Goal: Information Seeking & Learning: Find specific fact

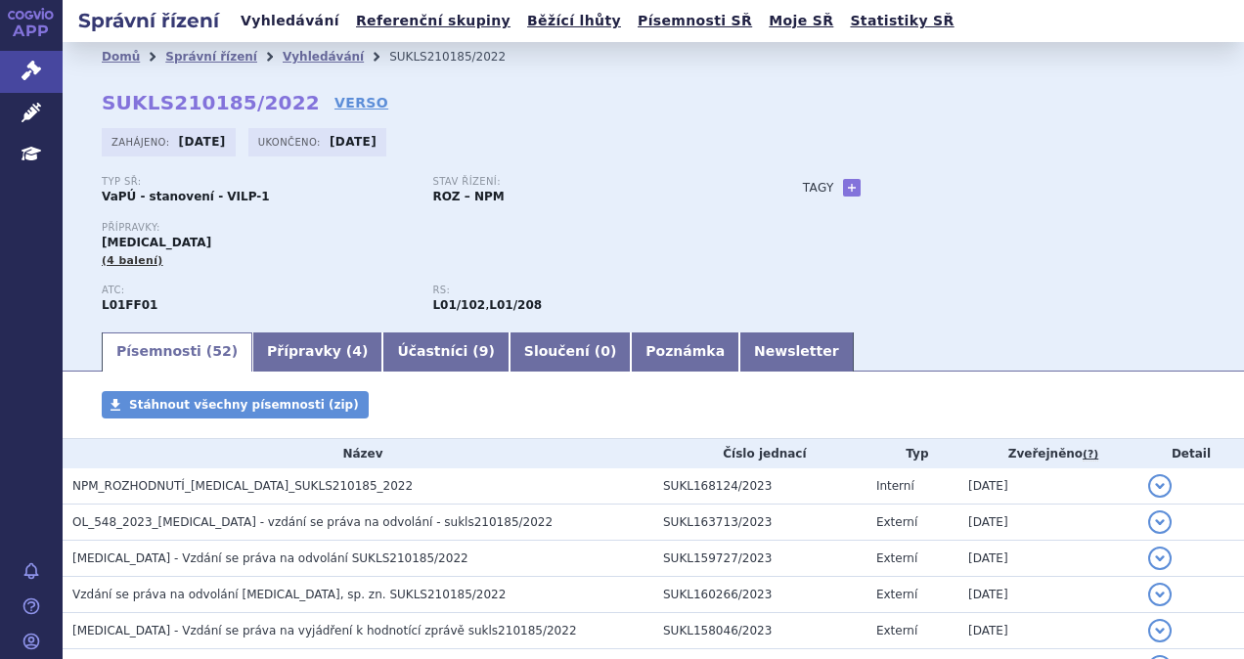
click at [269, 33] on link "Vyhledávání" at bounding box center [290, 21] width 110 height 26
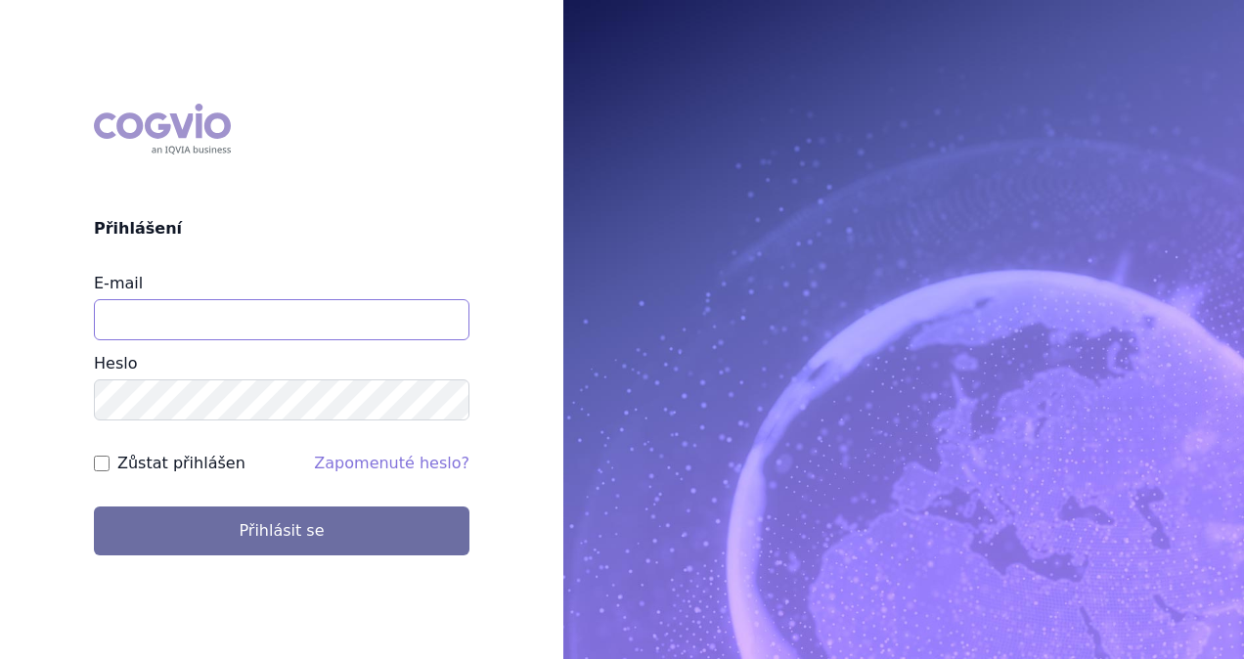
click at [240, 323] on input "E-mail" at bounding box center [281, 319] width 375 height 41
type input "michaela.x.tauchmanova@gsk.com"
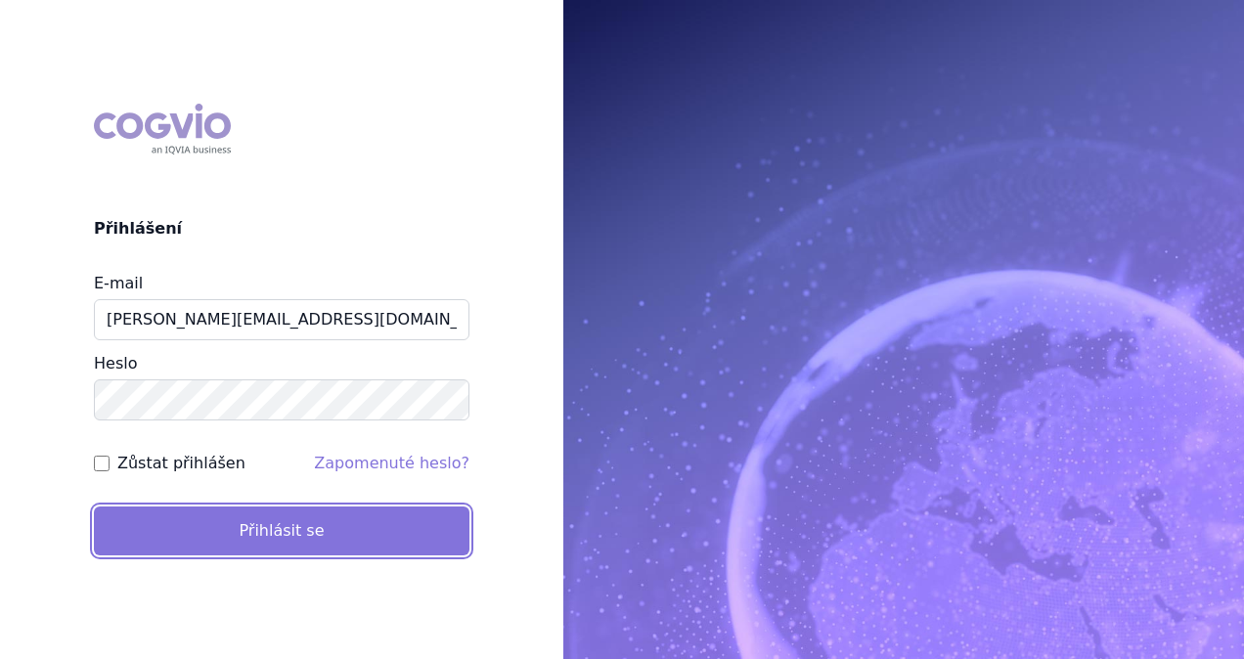
click at [289, 537] on button "Přihlásit se" at bounding box center [281, 530] width 375 height 49
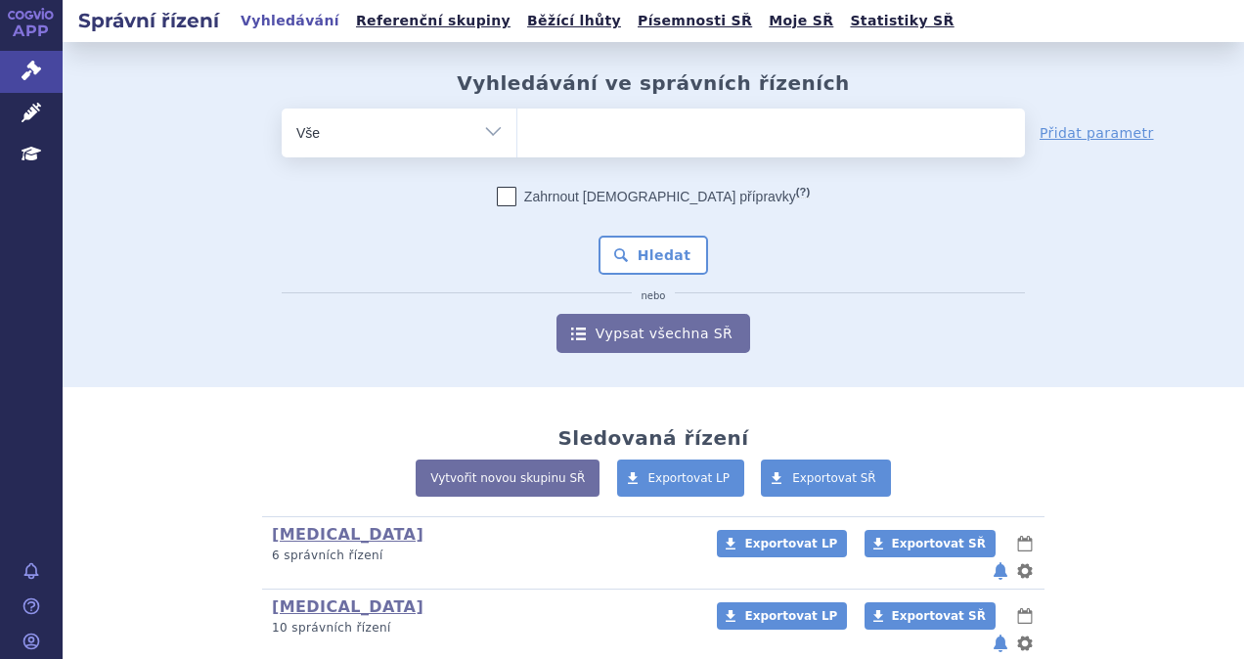
click at [698, 145] on ul at bounding box center [770, 129] width 507 height 41
click at [517, 145] on select at bounding box center [516, 132] width 1 height 49
type input "je"
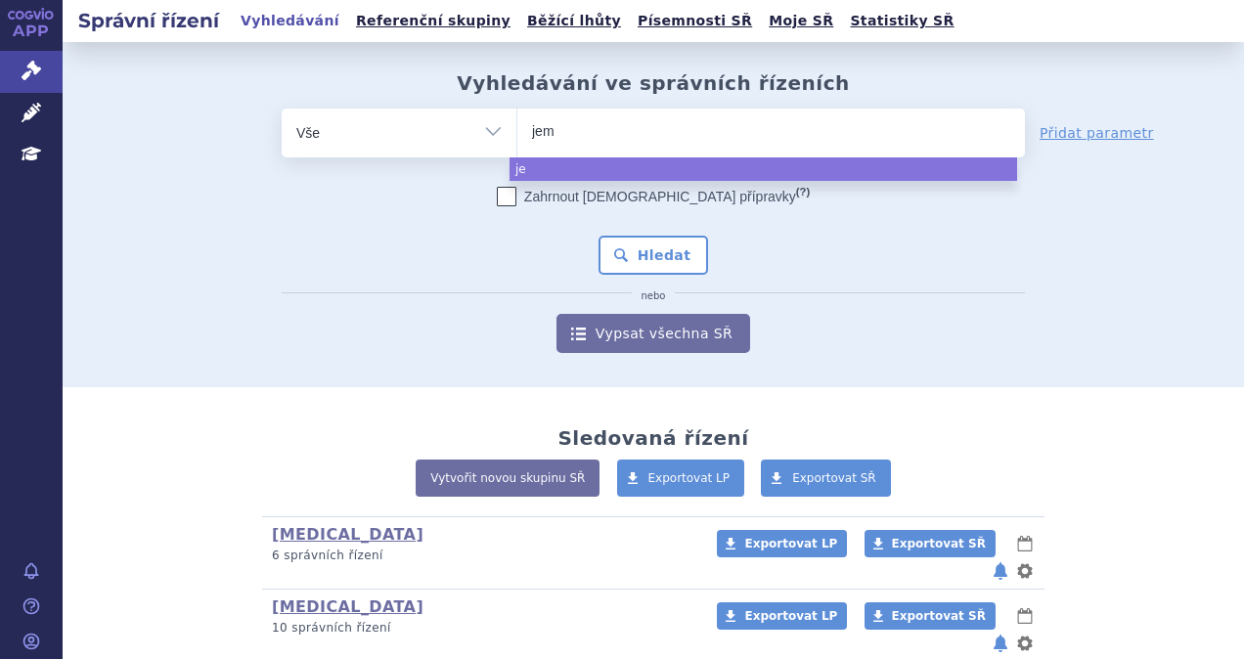
type input "jemp"
type input "jempe"
type input "jemperli"
select select "jemperli"
click at [698, 260] on div "Zahrnout bratrské přípravky (?) * Pozor, hledání dle vyhledávacího parametru In…" at bounding box center [653, 270] width 743 height 166
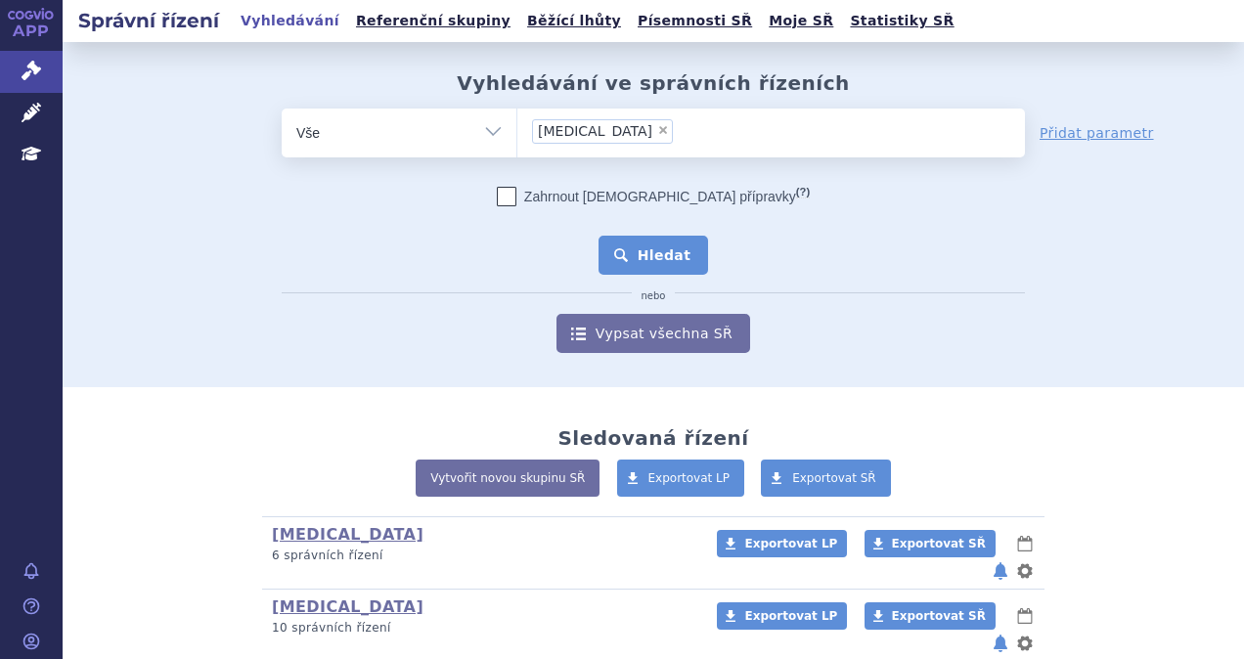
click at [661, 264] on button "Hledat" at bounding box center [653, 255] width 110 height 39
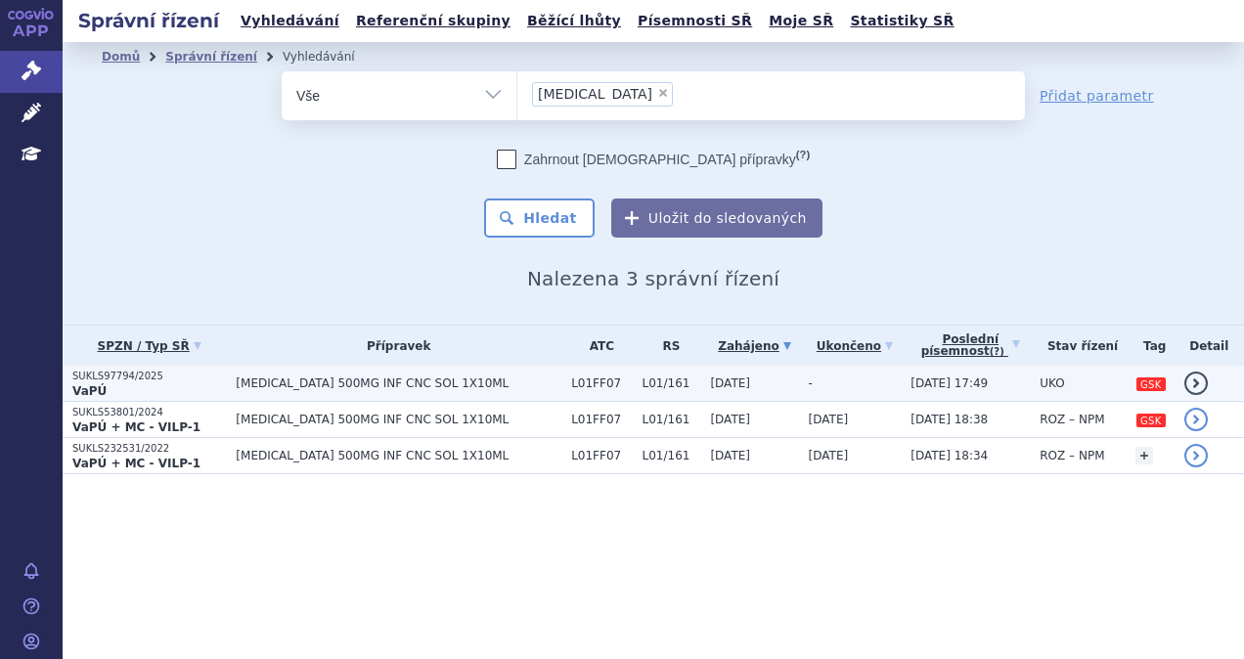
click at [377, 389] on td "JEMPERLI 500MG INF CNC SOL 1X10ML" at bounding box center [393, 384] width 335 height 36
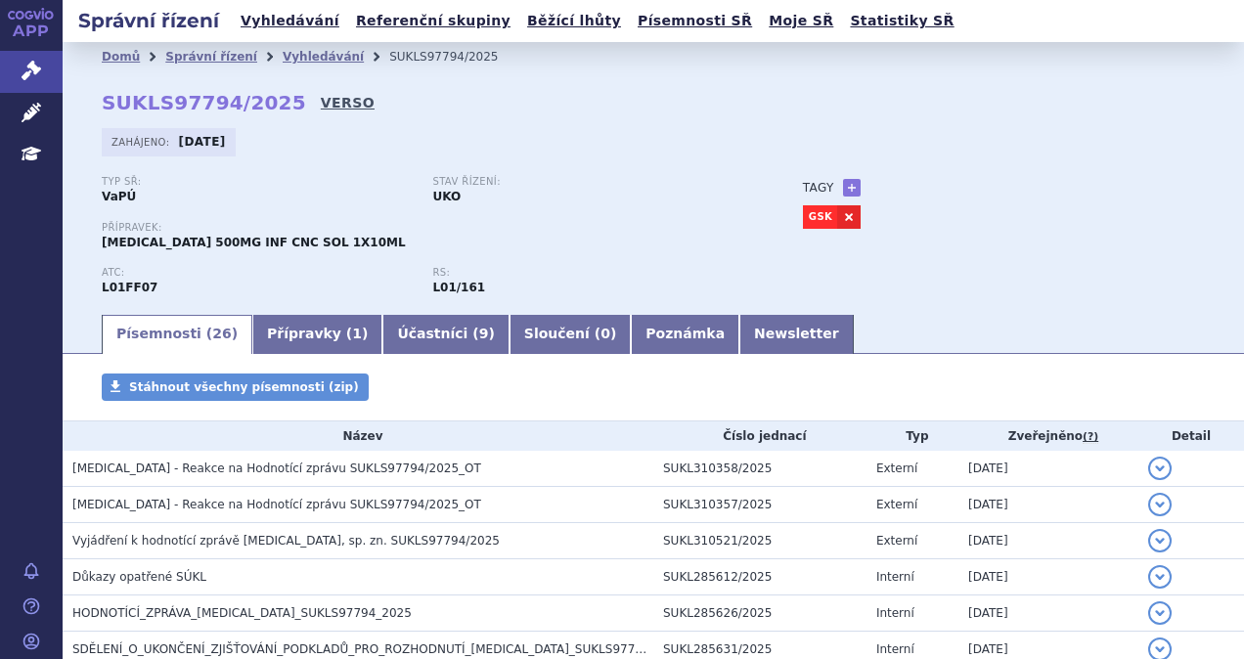
click at [321, 99] on link "VERSO" at bounding box center [348, 103] width 54 height 20
drag, startPoint x: 280, startPoint y: 104, endPoint x: 90, endPoint y: 110, distance: 189.8
click at [90, 110] on div "Domů Správní řízení Vyhledávání SUKLS97794/2025 SUKLS97794/2025 VERSO Zahájeno:…" at bounding box center [653, 191] width 1181 height 241
copy h2 "SUKLS97794/2025 VERSO"
click at [261, 19] on link "Vyhledávání" at bounding box center [290, 21] width 110 height 26
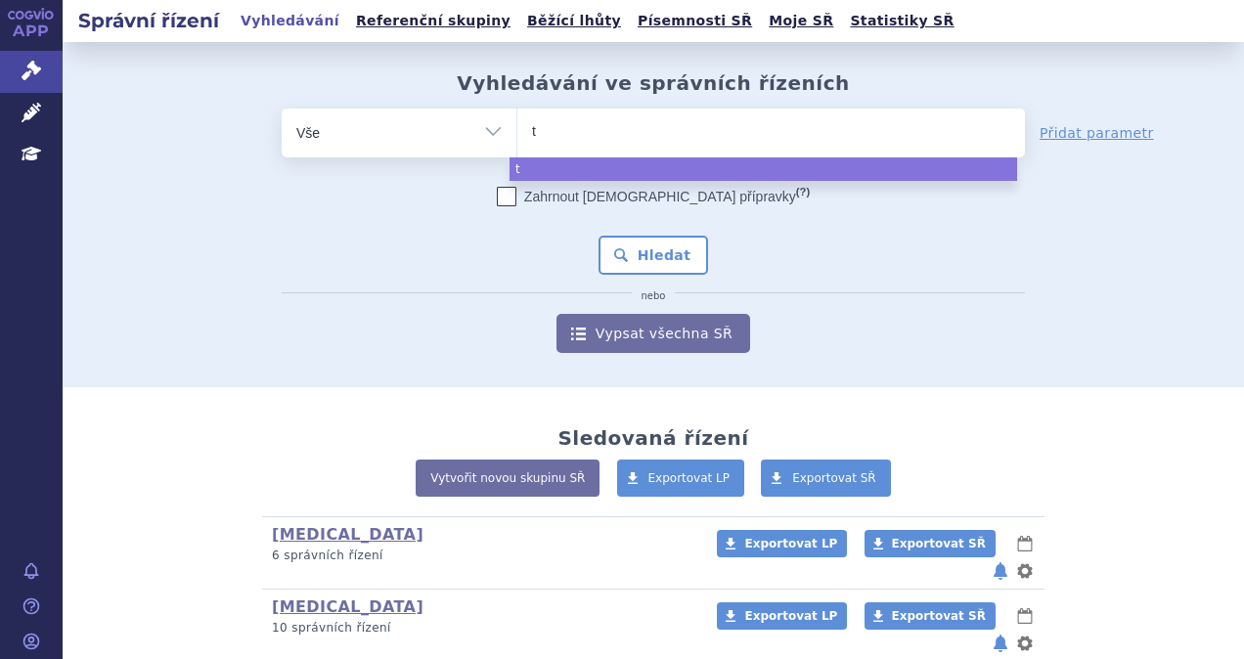
type input "ta"
type input "tal"
type input "talv"
type input "talve"
type input "talvey"
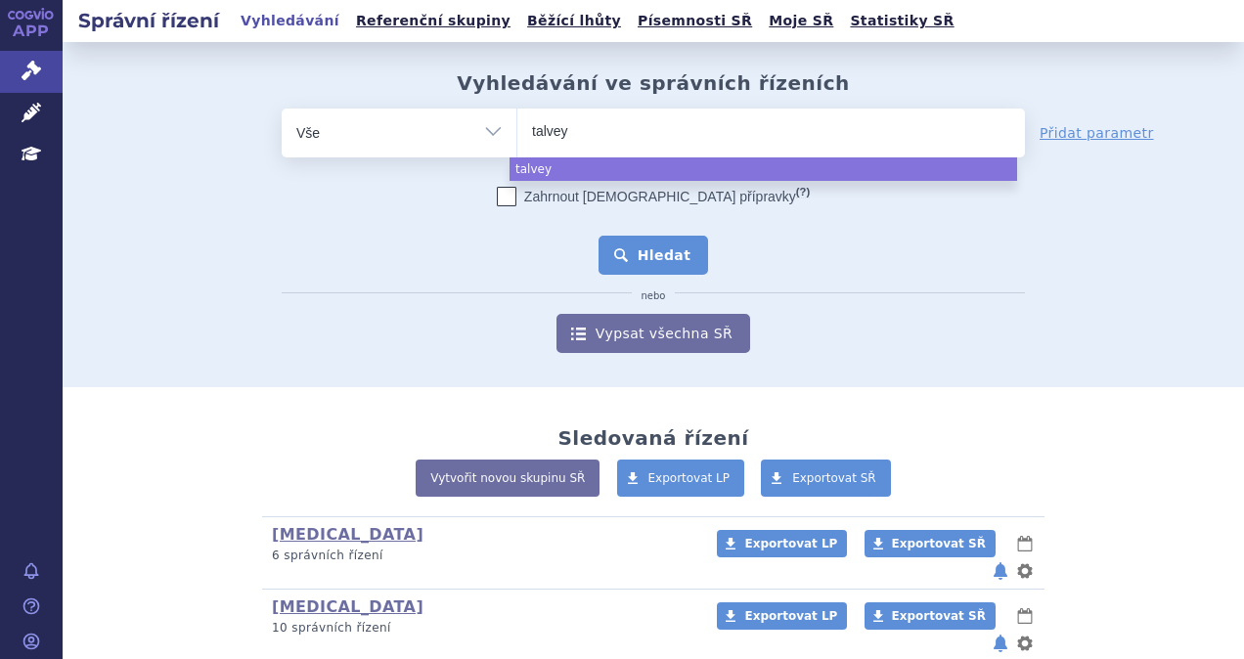
select select "talvey"
click at [641, 267] on button "Hledat" at bounding box center [653, 255] width 110 height 39
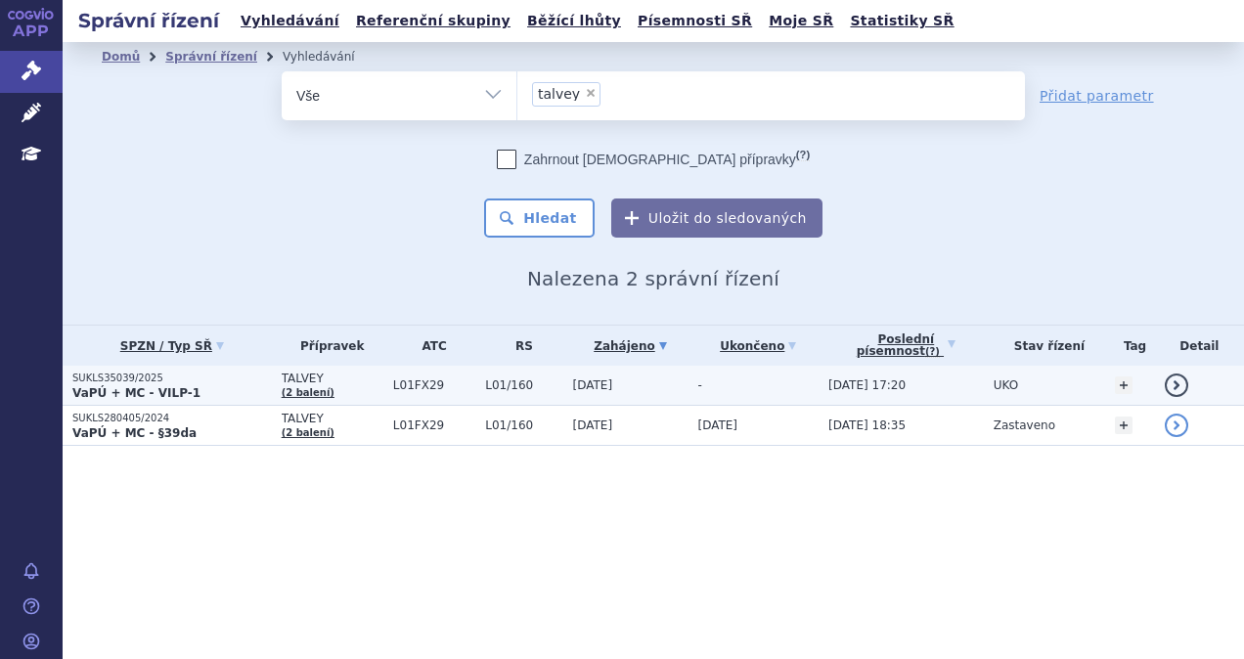
click at [196, 385] on p "VaPÚ + MC - VILP-1" at bounding box center [171, 393] width 199 height 16
